Goal: Entertainment & Leisure: Consume media (video, audio)

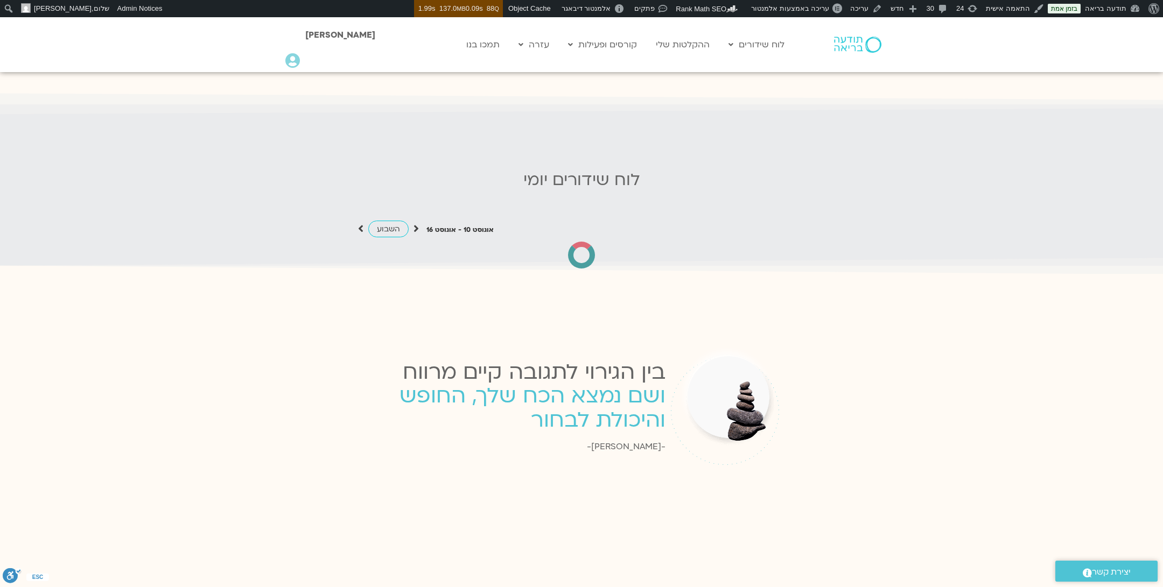
scroll to position [1055, 0]
click at [416, 221] on icon at bounding box center [416, 226] width 5 height 11
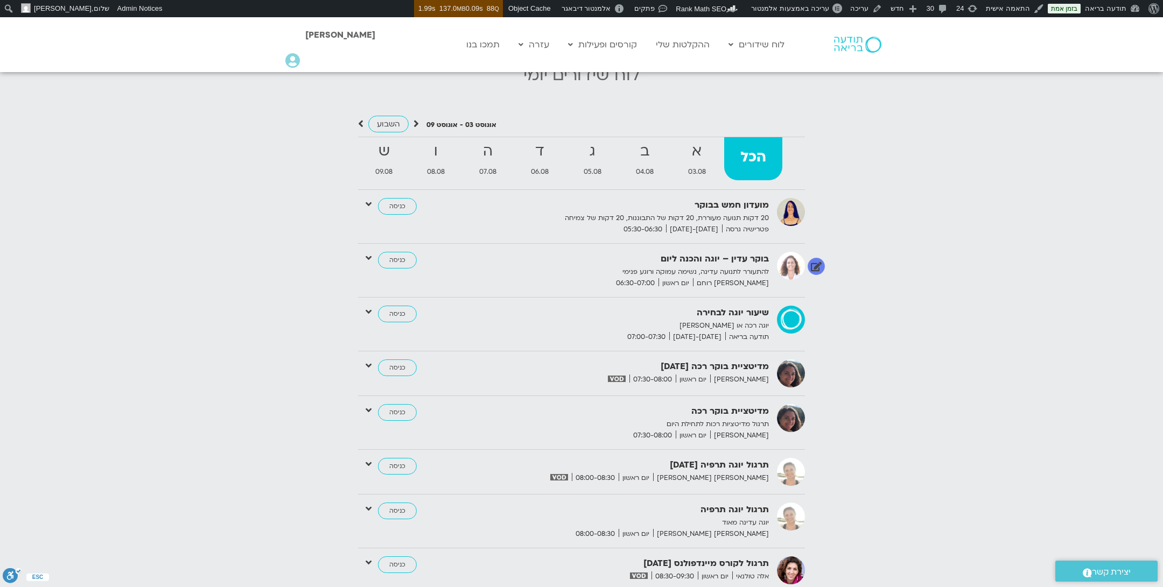
scroll to position [1166, 0]
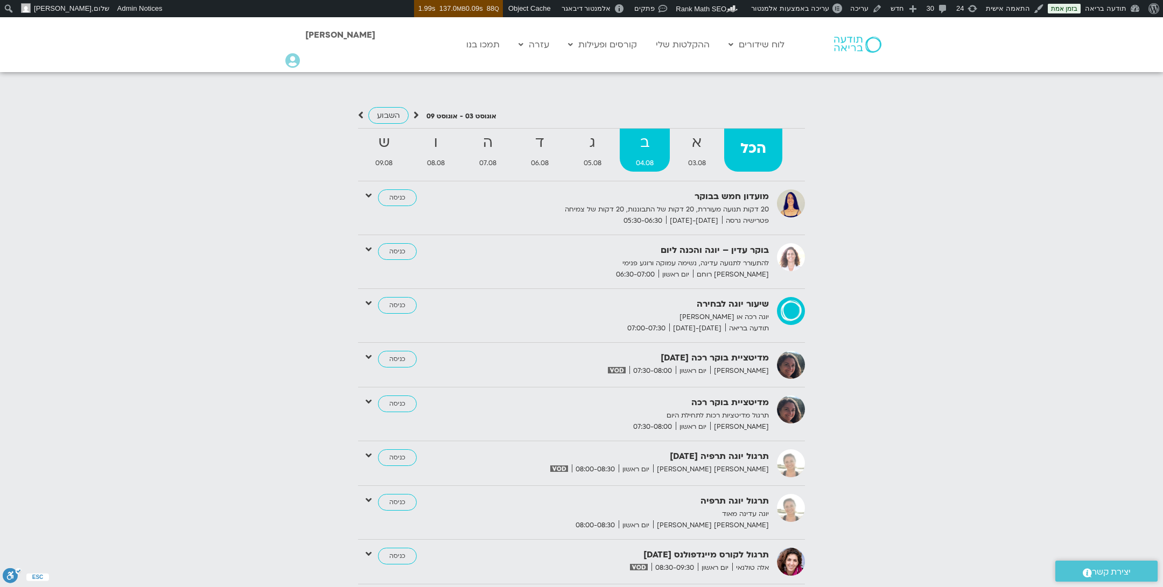
click at [655, 142] on strong "ב" at bounding box center [645, 143] width 50 height 24
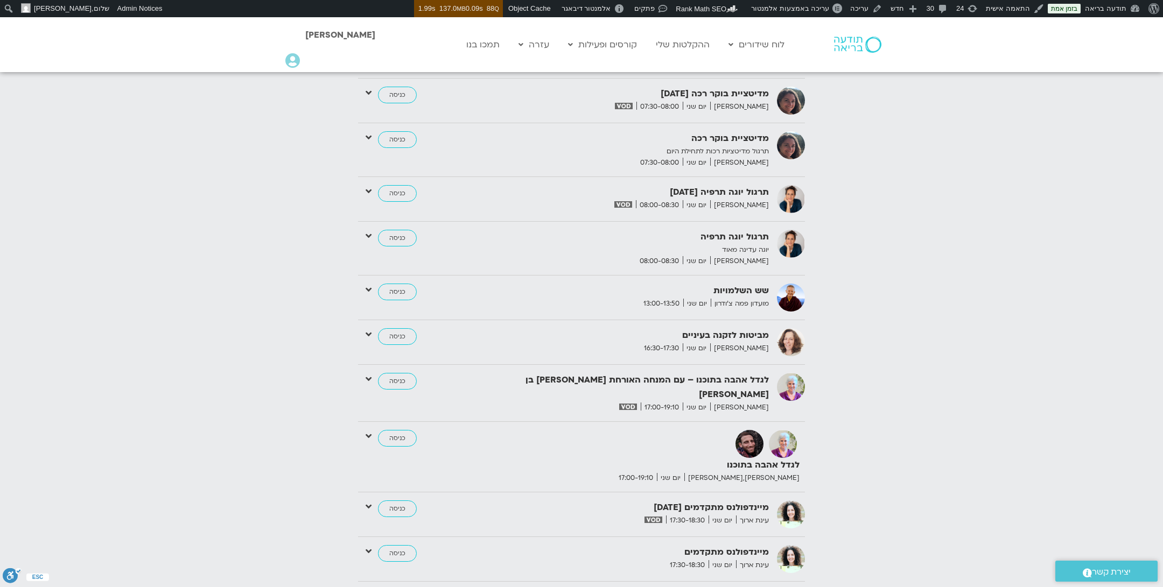
scroll to position [1433, 0]
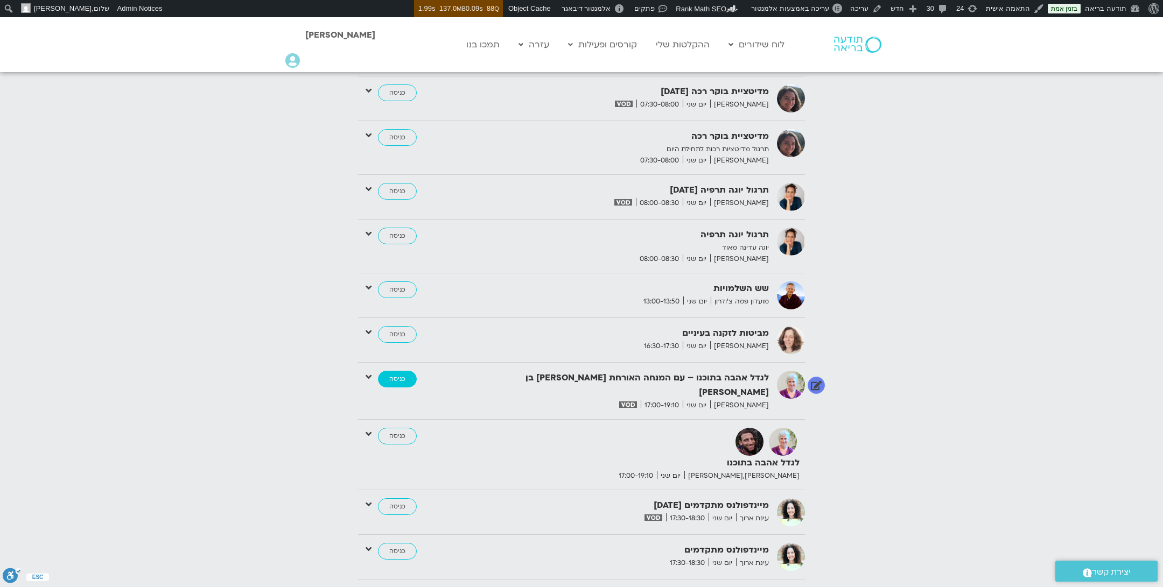
click at [403, 371] on link "כניסה" at bounding box center [397, 379] width 39 height 17
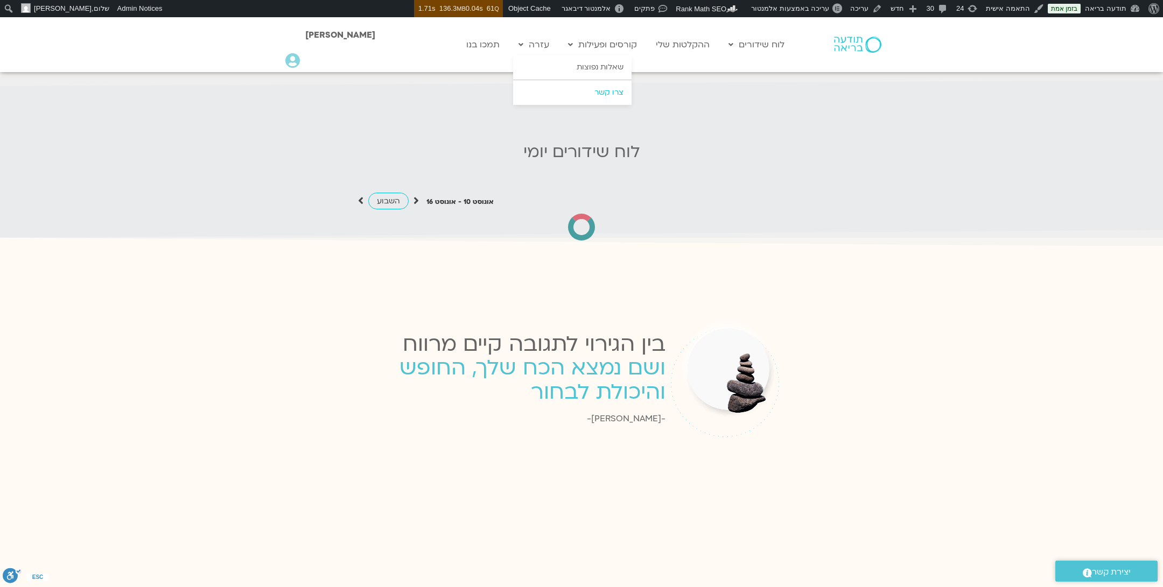
scroll to position [1071, 0]
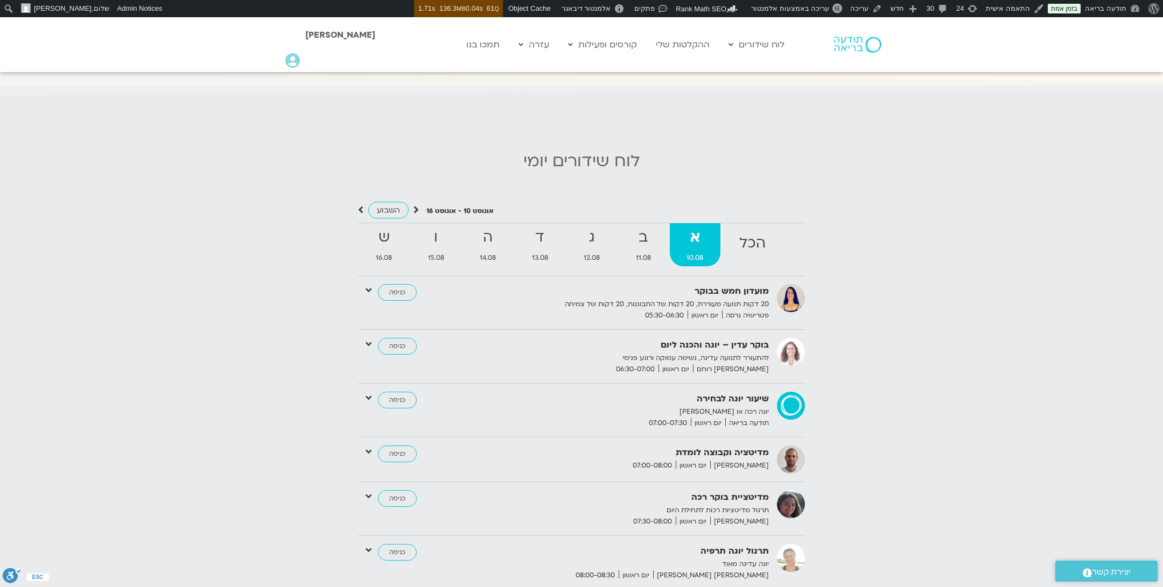
click at [416, 205] on icon at bounding box center [416, 210] width 5 height 11
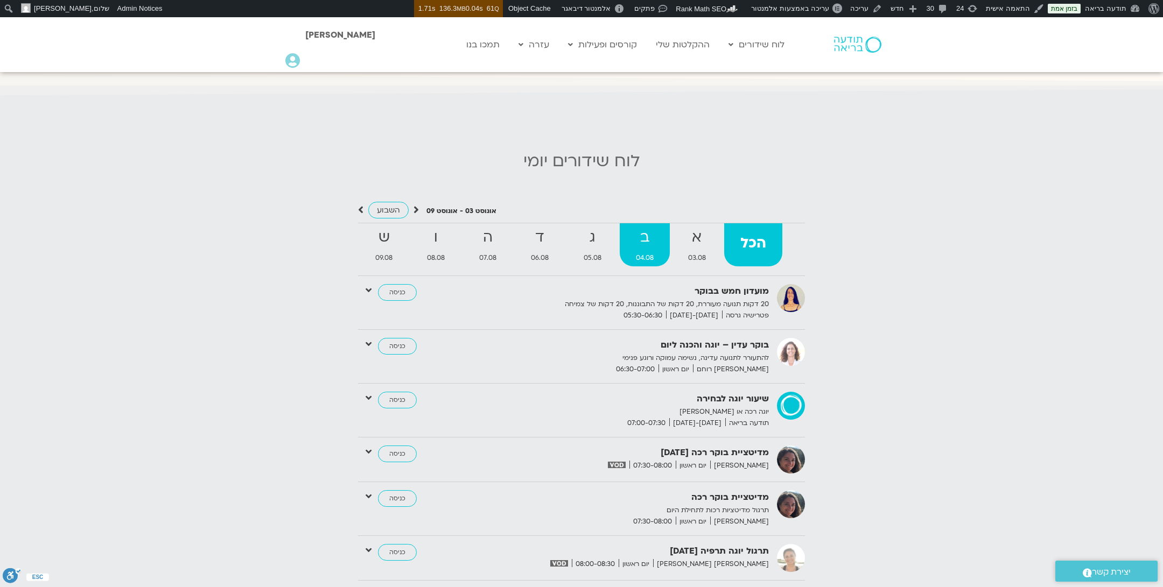
click at [657, 235] on strong "ב" at bounding box center [645, 238] width 50 height 24
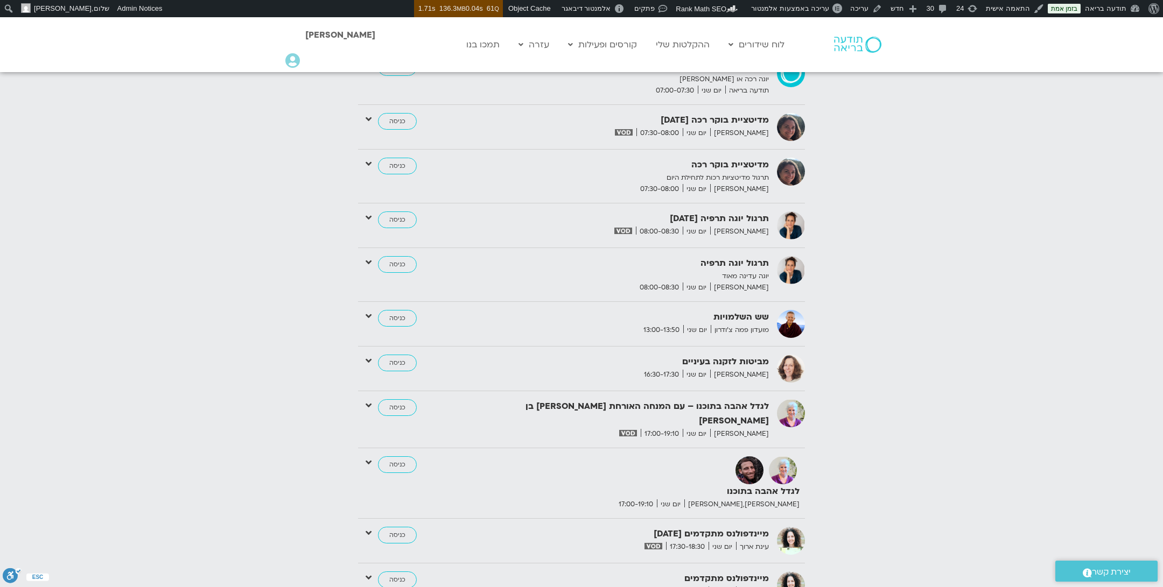
scroll to position [1406, 0]
click at [369, 455] on icon at bounding box center [369, 460] width 6 height 10
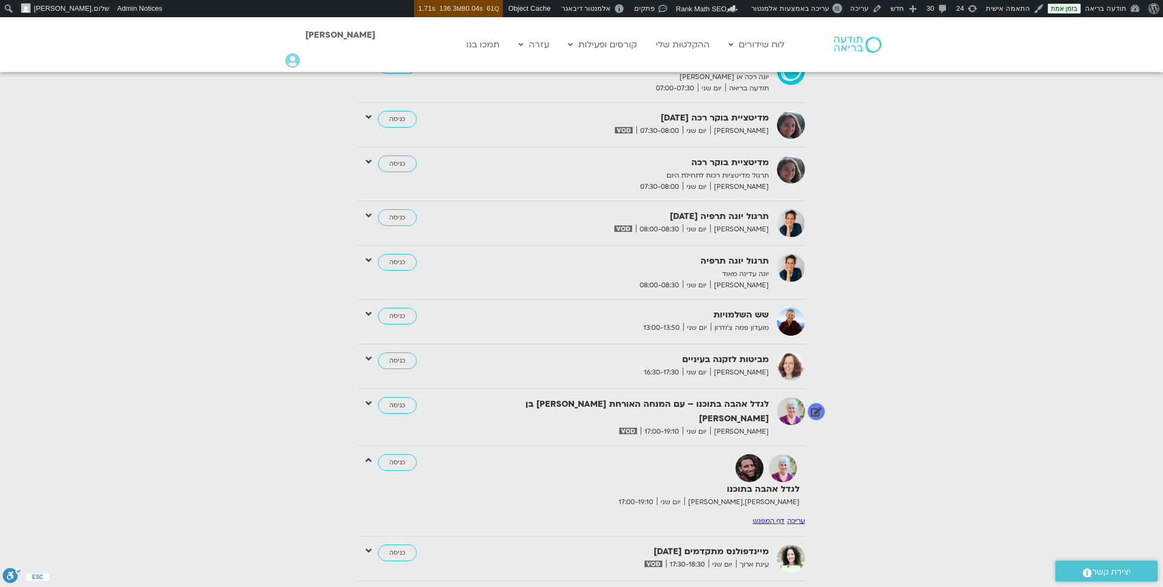
click at [368, 398] on icon at bounding box center [369, 403] width 6 height 10
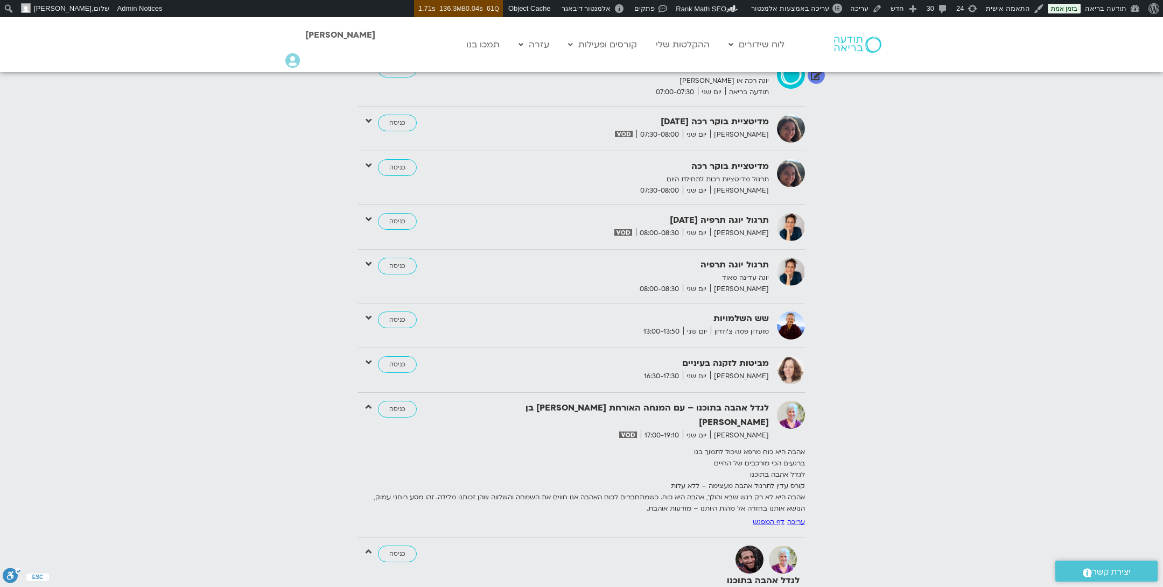
scroll to position [1403, 0]
click at [397, 401] on link "כניסה" at bounding box center [397, 409] width 39 height 17
